Goal: Transaction & Acquisition: Purchase product/service

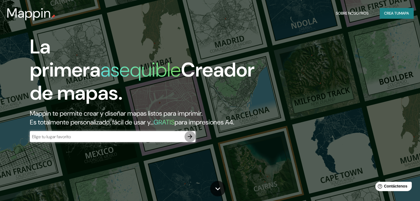
click at [188, 140] on icon "button" at bounding box center [189, 137] width 7 height 7
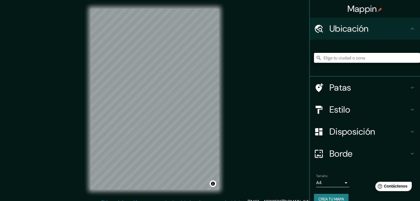
click at [333, 55] on input "Elige tu ciudad o zona" at bounding box center [367, 58] width 106 height 10
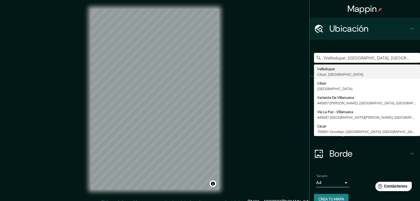
type input "}Valledupar, [GEOGRAPHIC_DATA], [GEOGRAPHIC_DATA]"
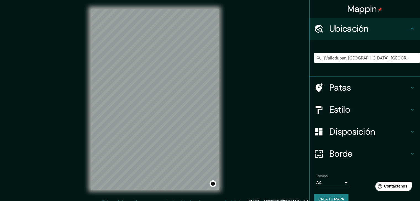
click at [377, 110] on h4 "Estilo" at bounding box center [368, 109] width 79 height 11
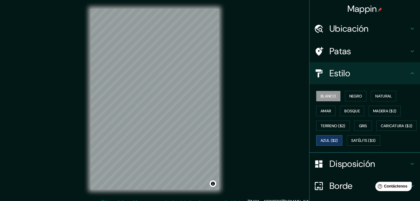
click at [338, 137] on font "Azul ($2)" at bounding box center [328, 140] width 17 height 7
click at [359, 127] on font "Gris" at bounding box center [363, 126] width 8 height 5
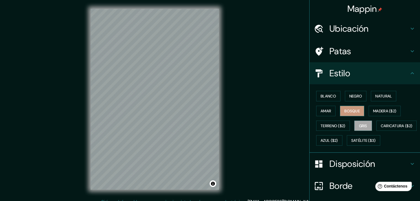
click at [346, 112] on font "Bosque" at bounding box center [351, 111] width 15 height 5
click at [323, 111] on font "Amar" at bounding box center [325, 111] width 10 height 5
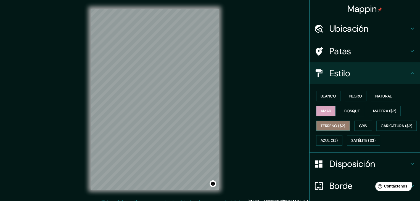
click at [326, 124] on font "Terreno ($2)" at bounding box center [332, 126] width 25 height 5
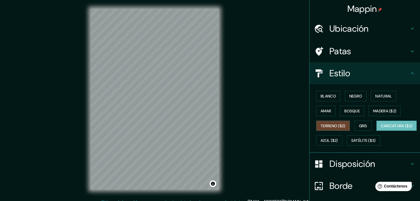
click at [380, 129] on font "Caricatura ($2)" at bounding box center [396, 126] width 32 height 5
click at [351, 143] on font "Satélite ($3)" at bounding box center [363, 140] width 25 height 5
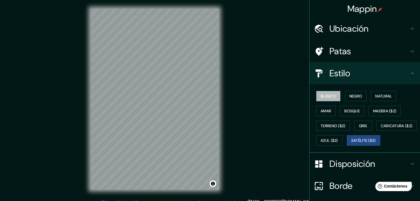
click at [321, 95] on font "Blanco" at bounding box center [327, 96] width 15 height 5
click at [349, 96] on font "Negro" at bounding box center [355, 96] width 13 height 5
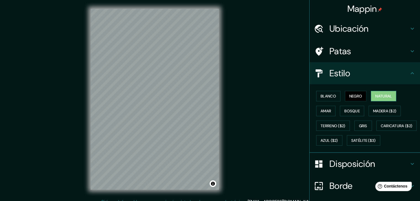
click at [381, 95] on font "Natural" at bounding box center [383, 96] width 17 height 5
click at [362, 127] on font "Gris" at bounding box center [363, 126] width 8 height 5
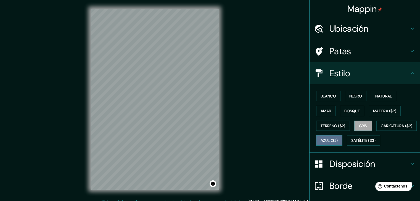
click at [338, 139] on font "Azul ($2)" at bounding box center [328, 140] width 17 height 5
